Goal: Task Accomplishment & Management: Use online tool/utility

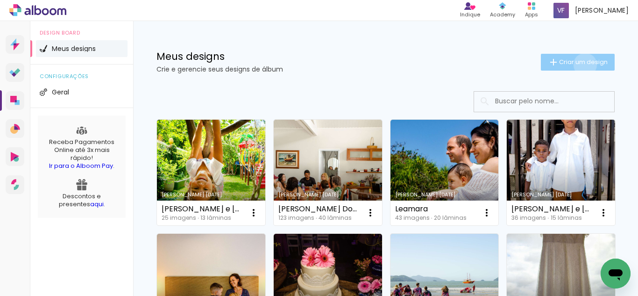
click at [577, 64] on span "Criar um design" at bounding box center [583, 62] width 49 height 6
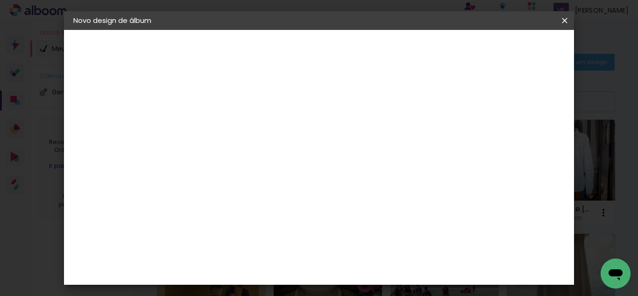
click at [226, 118] on input at bounding box center [226, 125] width 0 height 14
type input "[PERSON_NAME] 70 anos"
type paper-input "[PERSON_NAME] 70 anos"
click at [0, 0] on slot "Avançar" at bounding box center [0, 0] width 0 height 0
click at [243, 179] on input at bounding box center [250, 178] width 94 height 12
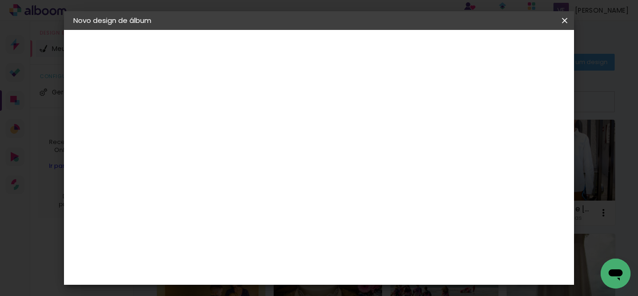
scroll to position [654, 0]
click at [243, 157] on div "Digipix Pro" at bounding box center [231, 164] width 23 height 15
click at [401, 56] on paper-button "Avançar" at bounding box center [378, 50] width 46 height 16
click at [263, 156] on input "text" at bounding box center [244, 163] width 36 height 14
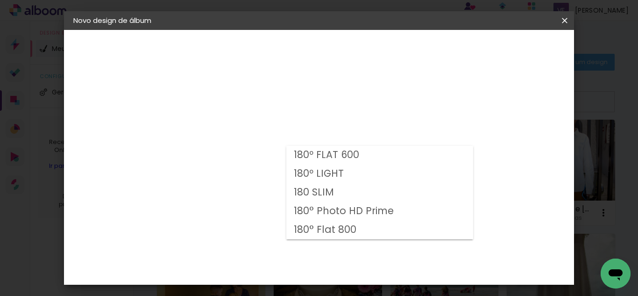
click at [0, 0] on slot "180° Flat 800" at bounding box center [0, 0] width 0 height 0
type input "180° Flat 800"
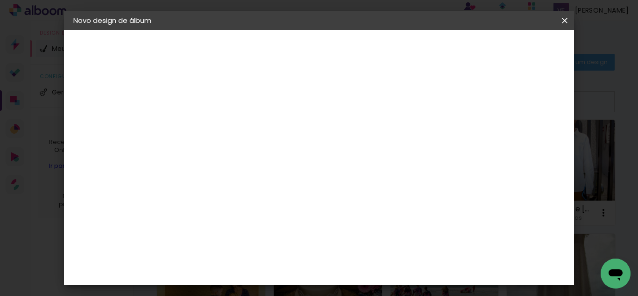
scroll to position [40, 0]
click at [289, 201] on span "29.7 × 21.0" at bounding box center [267, 210] width 43 height 19
click at [0, 0] on slot "Avançar" at bounding box center [0, 0] width 0 height 0
click at [440, 49] on span "Iniciar design" at bounding box center [420, 52] width 39 height 13
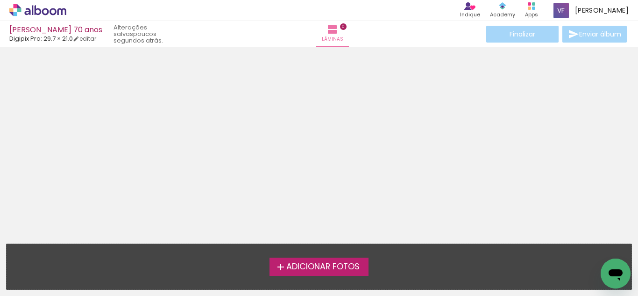
click at [335, 272] on label "Adicionar Fotos" at bounding box center [320, 267] width 100 height 18
click at [0, 0] on input "file" at bounding box center [0, 0] width 0 height 0
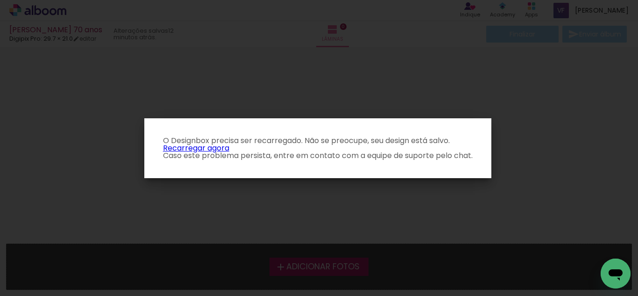
click at [207, 149] on link "Recarregar agora" at bounding box center [196, 148] width 66 height 11
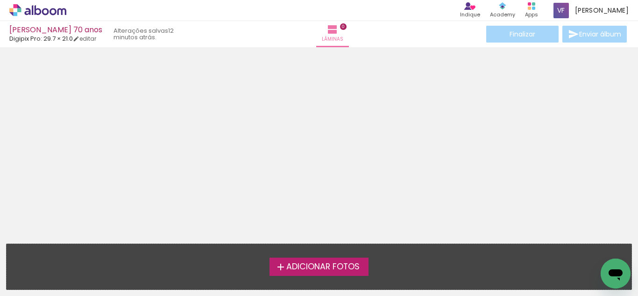
click at [332, 269] on span "Adicionar Fotos" at bounding box center [322, 267] width 73 height 8
click at [0, 0] on input "file" at bounding box center [0, 0] width 0 height 0
